Goal: Task Accomplishment & Management: Manage account settings

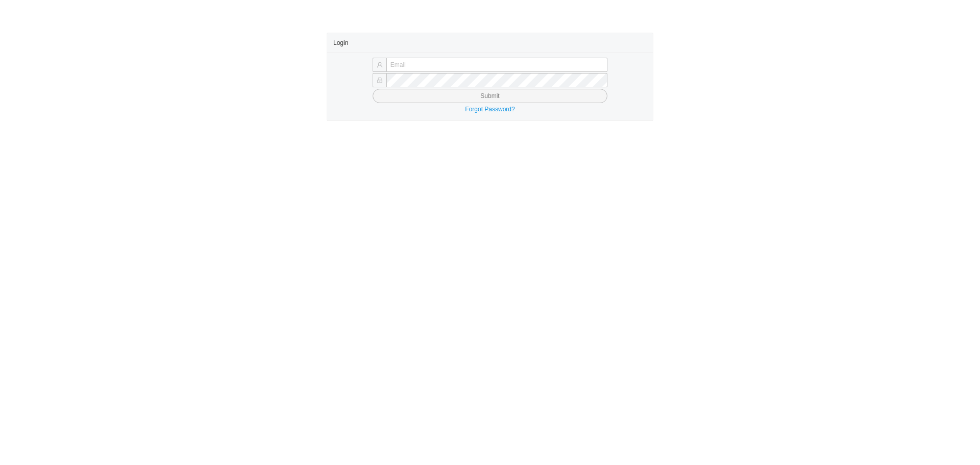
type input "laylap@qualitybath.com"
click at [448, 106] on div "Forgot Password?" at bounding box center [490, 109] width 314 height 10
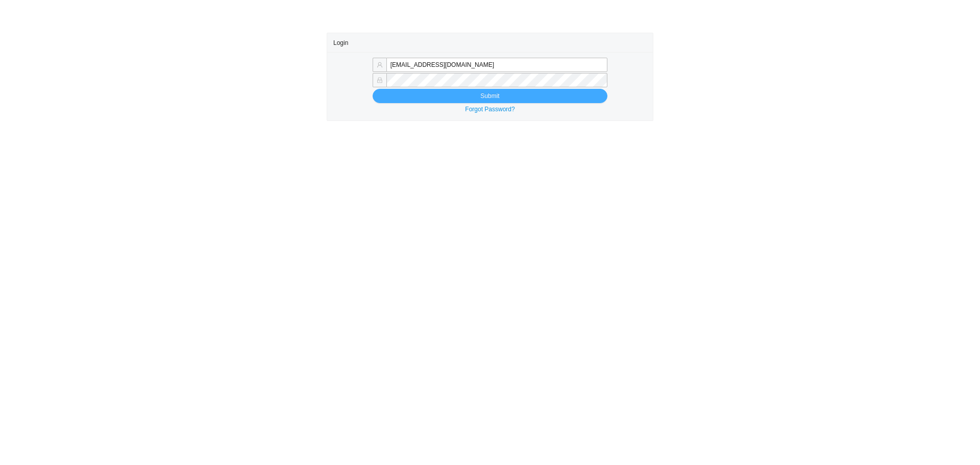
click at [451, 100] on button "Submit" at bounding box center [490, 96] width 235 height 14
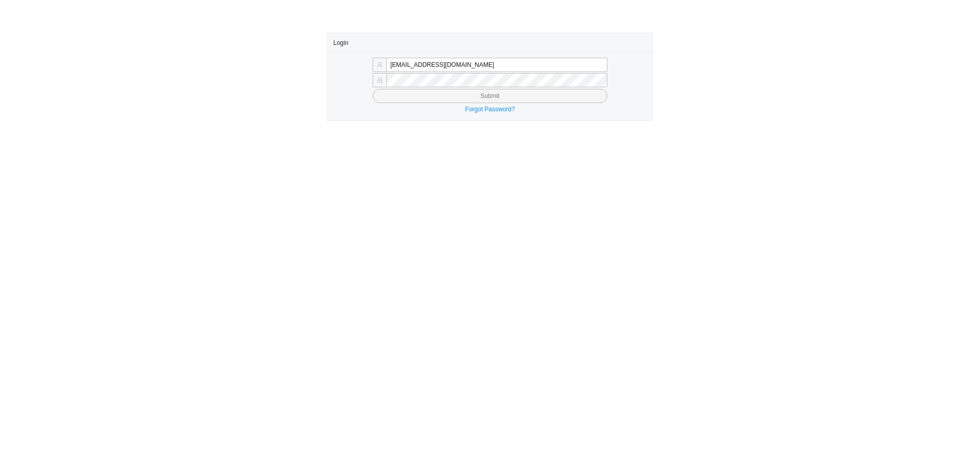
click at [451, 100] on button "Submit" at bounding box center [490, 96] width 235 height 14
type input "[EMAIL_ADDRESS][DOMAIN_NAME]"
click at [514, 98] on button "Submit" at bounding box center [490, 96] width 235 height 14
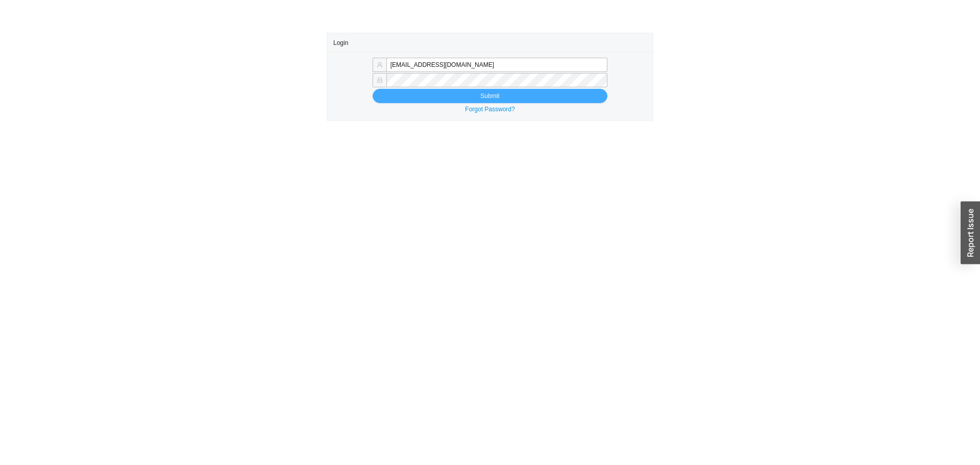
click at [514, 98] on button "Submit" at bounding box center [490, 96] width 235 height 14
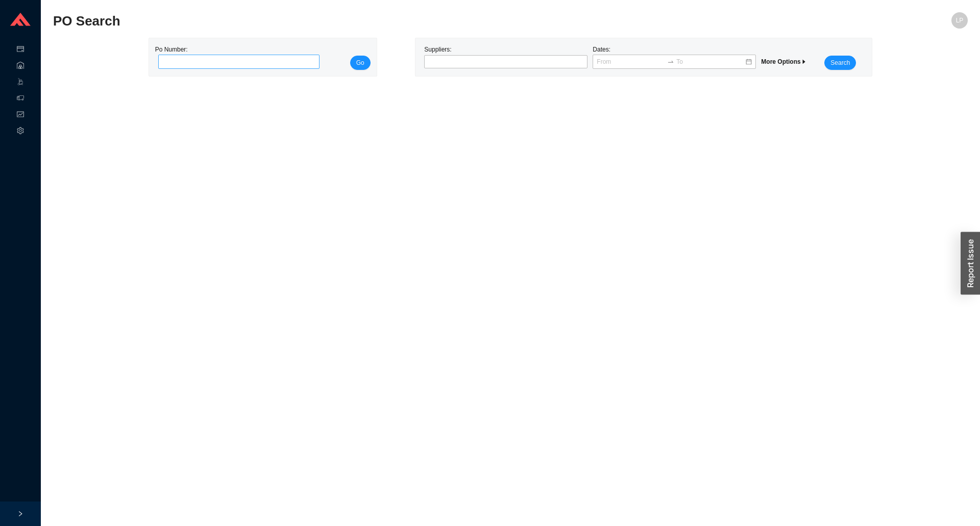
click at [206, 60] on input "tel" at bounding box center [239, 62] width 162 height 14
type input "989068"
click button "Go" at bounding box center [360, 63] width 20 height 14
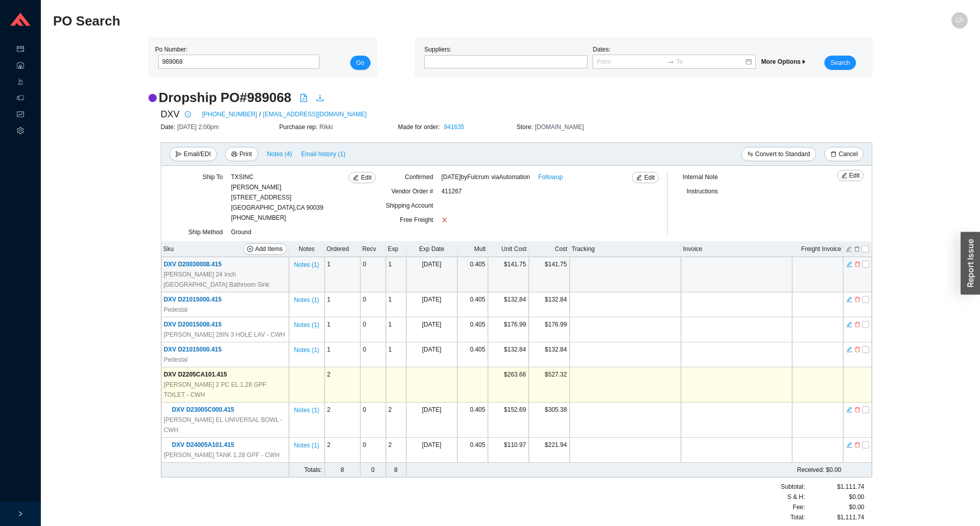
click at [736, 258] on div "Sku Add Items Notes Ordered Recv Exp Exp Date Mult Unit Cost Cost Tracking Invo…" at bounding box center [516, 360] width 711 height 236
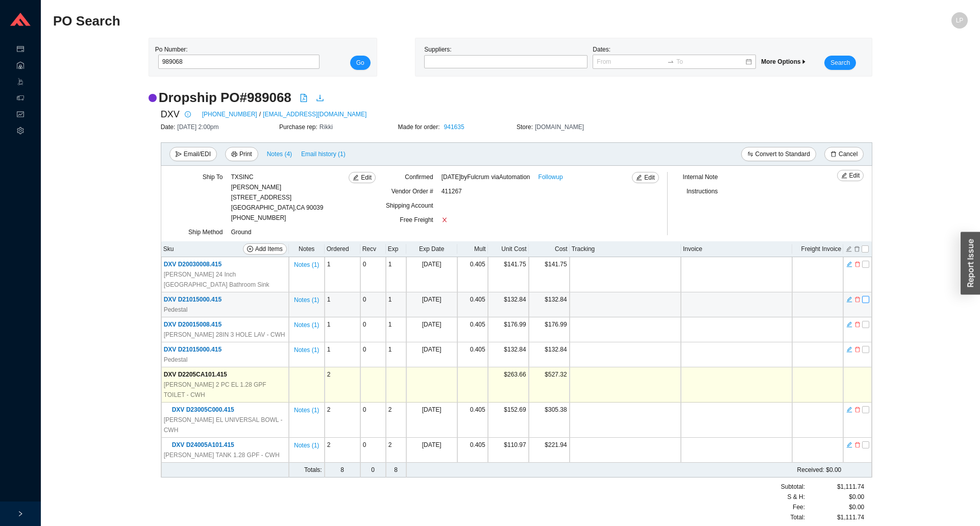
click at [865, 296] on input "checkbox" at bounding box center [865, 299] width 7 height 7
checkbox input "true"
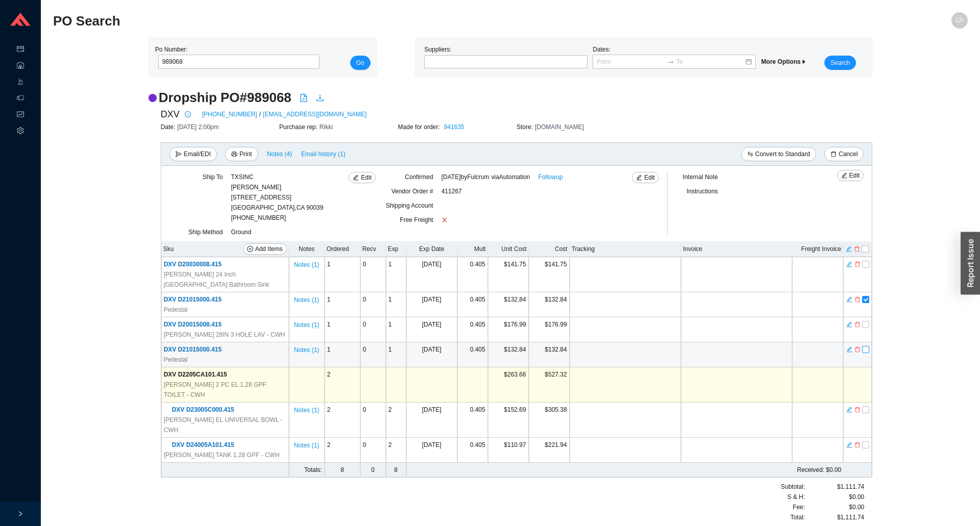
click at [866, 346] on input "checkbox" at bounding box center [865, 349] width 7 height 7
checkbox input "true"
click at [806, 195] on div at bounding box center [777, 193] width 102 height 14
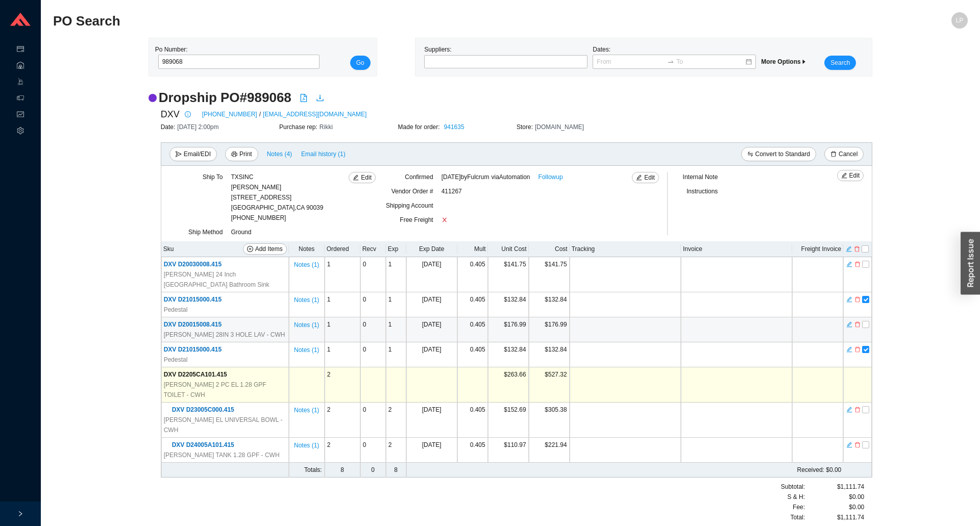
click at [866, 319] on td at bounding box center [858, 330] width 29 height 25
click at [867, 321] on input "checkbox" at bounding box center [865, 324] width 7 height 7
checkbox input "true"
click at [857, 251] on icon "delete" at bounding box center [857, 249] width 6 height 7
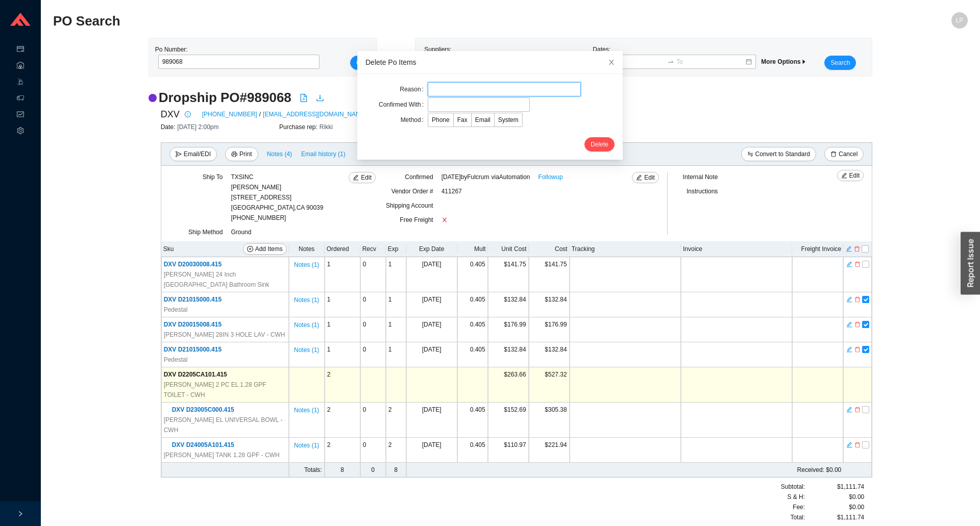
click at [500, 91] on input "text" at bounding box center [504, 89] width 153 height 14
type input "lead time"
click at [454, 108] on input "text" at bounding box center [479, 105] width 102 height 14
type input "confirmation"
click at [508, 111] on input "confirmation" at bounding box center [479, 105] width 102 height 14
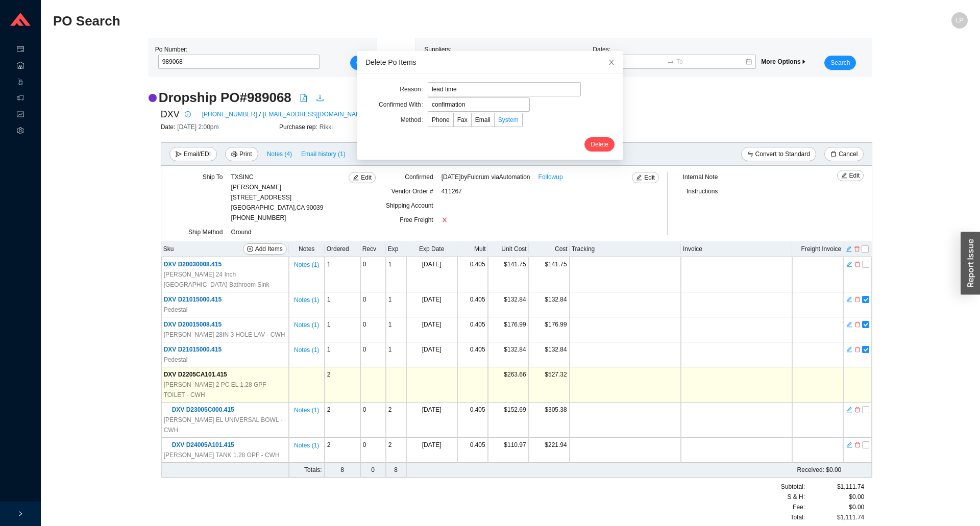
click at [503, 119] on span "System" at bounding box center [508, 119] width 20 height 7
click at [495, 122] on input "System" at bounding box center [495, 122] width 0 height 0
click at [591, 143] on span "Delete" at bounding box center [600, 144] width 18 height 10
